Goal: Unclear

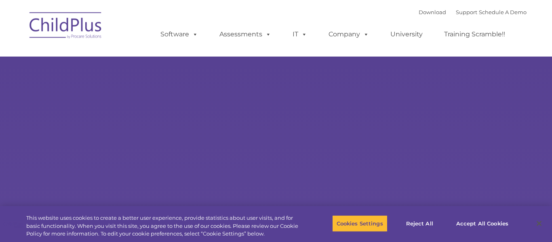
type input ""
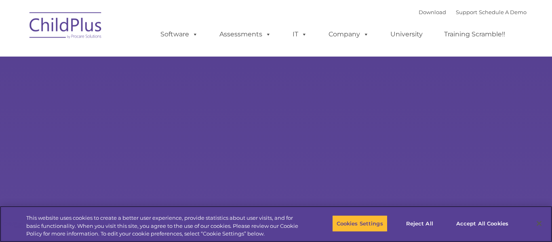
select select "MEDIUM"
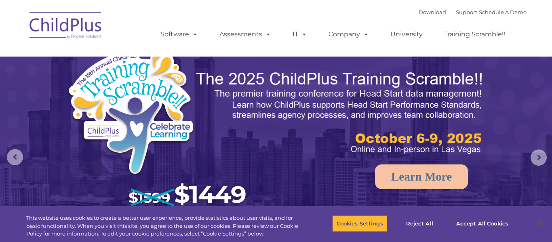
select select "MEDIUM"
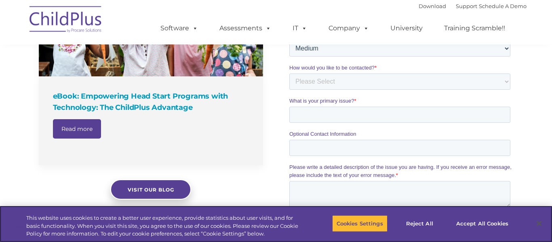
scroll to position [962, 0]
